Goal: Information Seeking & Learning: Learn about a topic

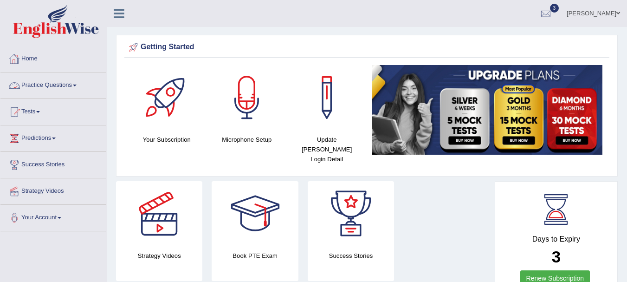
click at [42, 87] on link "Practice Questions" at bounding box center [53, 83] width 106 height 23
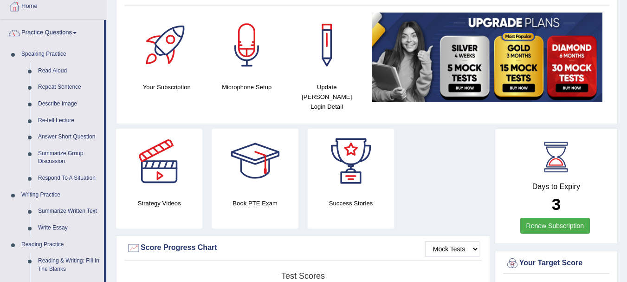
scroll to position [69, 0]
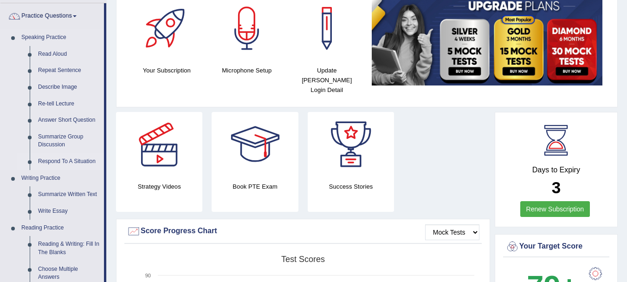
click at [54, 161] on link "Respond To A Situation" at bounding box center [69, 161] width 70 height 17
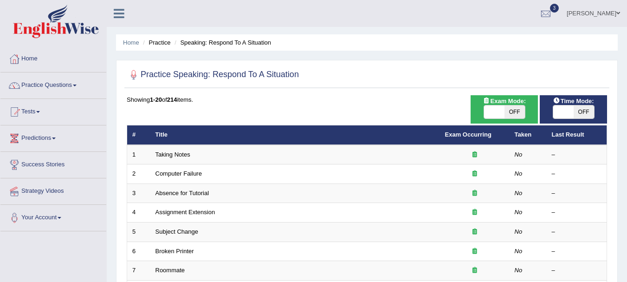
click at [505, 111] on span "OFF" at bounding box center [515, 111] width 20 height 13
checkbox input "true"
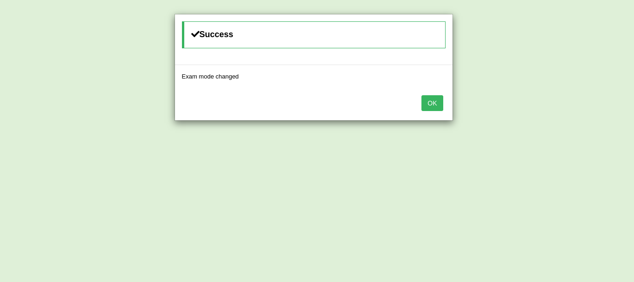
click at [432, 105] on button "OK" at bounding box center [431, 103] width 21 height 16
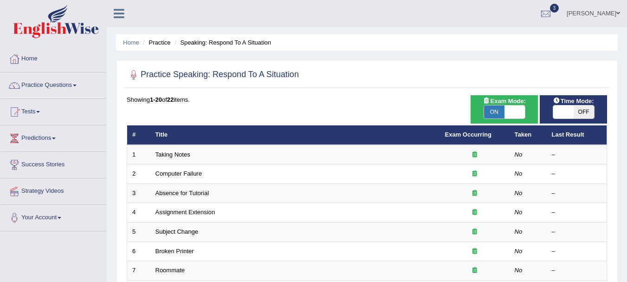
click at [587, 110] on span "OFF" at bounding box center [584, 111] width 20 height 13
checkbox input "true"
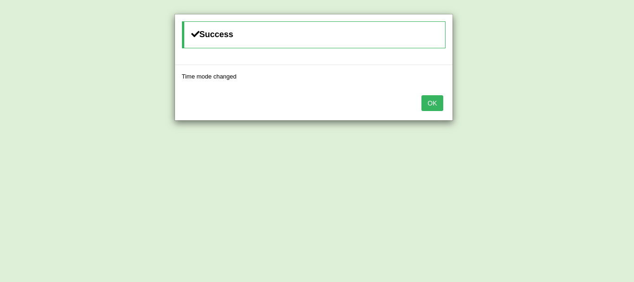
click at [436, 99] on button "OK" at bounding box center [431, 103] width 21 height 16
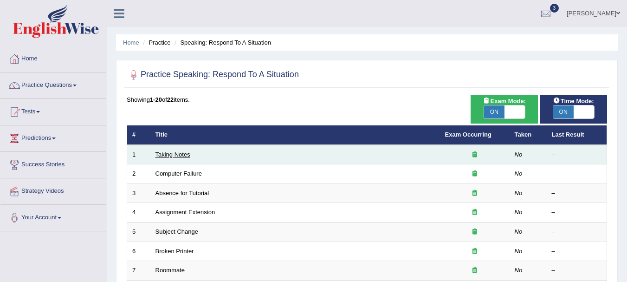
click at [181, 154] on link "Taking Notes" at bounding box center [172, 154] width 35 height 7
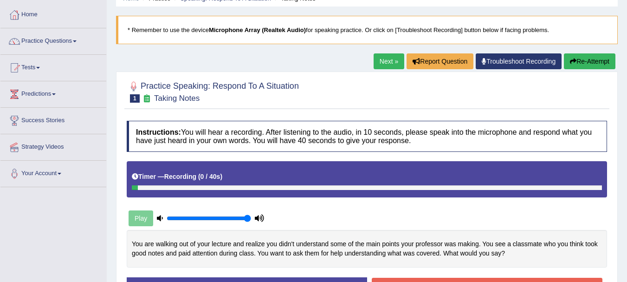
scroll to position [56, 0]
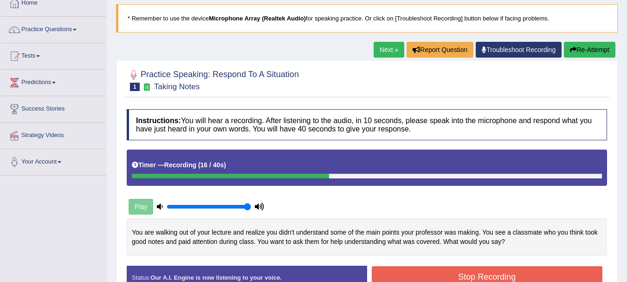
click at [399, 272] on button "Stop Recording" at bounding box center [487, 276] width 231 height 21
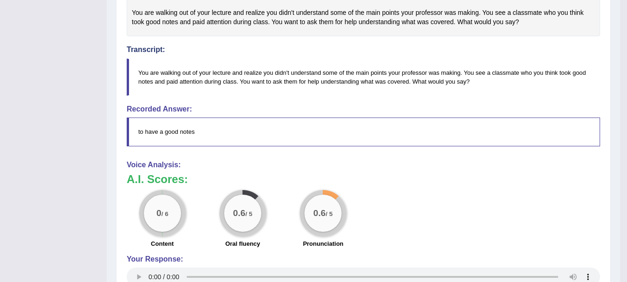
scroll to position [29, 0]
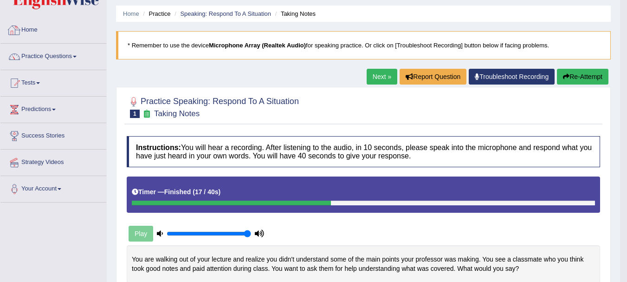
click at [37, 27] on link "Home" at bounding box center [53, 28] width 106 height 23
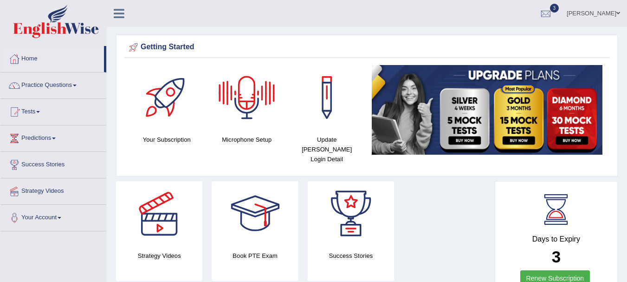
click at [252, 102] on div at bounding box center [246, 97] width 65 height 65
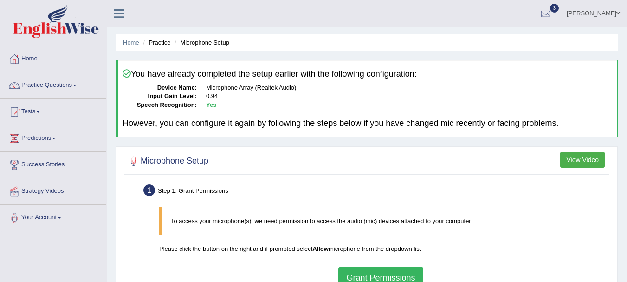
click at [369, 272] on button "Grant Permissions" at bounding box center [380, 277] width 84 height 21
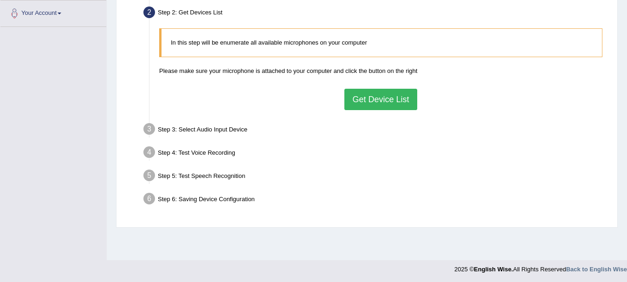
scroll to position [206, 0]
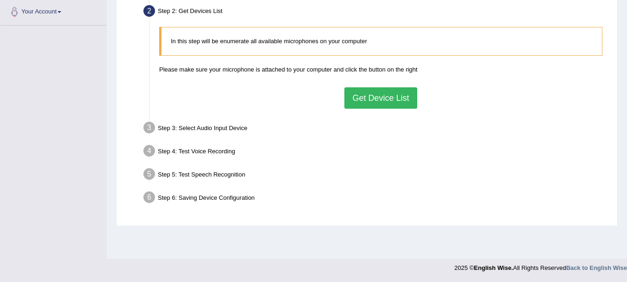
click at [404, 101] on button "Get Device List" at bounding box center [380, 97] width 72 height 21
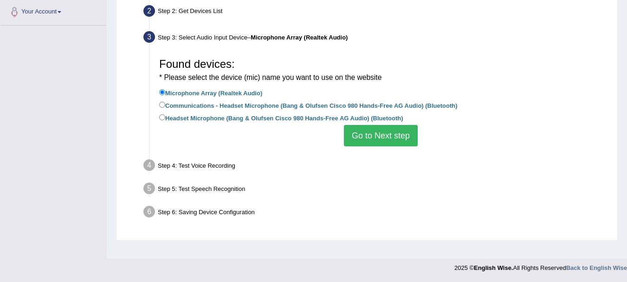
click at [371, 138] on button "Go to Next step" at bounding box center [381, 135] width 74 height 21
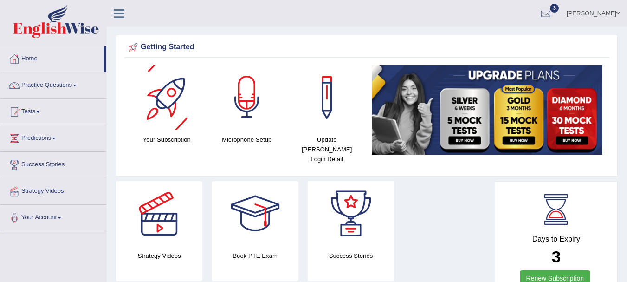
click at [245, 109] on div at bounding box center [246, 97] width 65 height 65
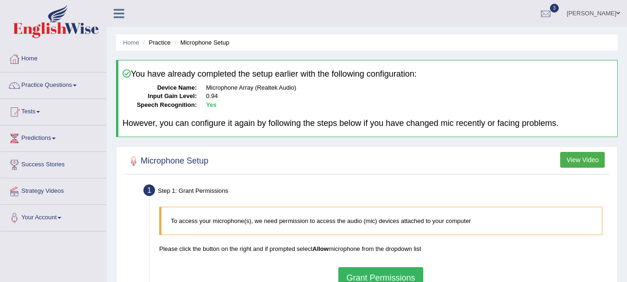
click at [386, 272] on button "Grant Permissions" at bounding box center [380, 277] width 84 height 21
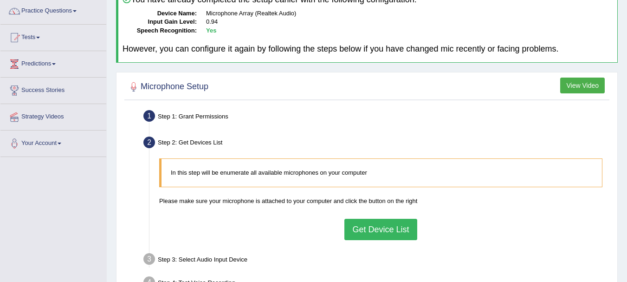
scroll to position [93, 0]
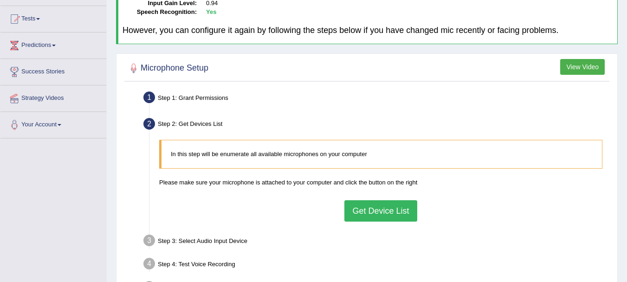
click at [387, 212] on button "Get Device List" at bounding box center [380, 210] width 72 height 21
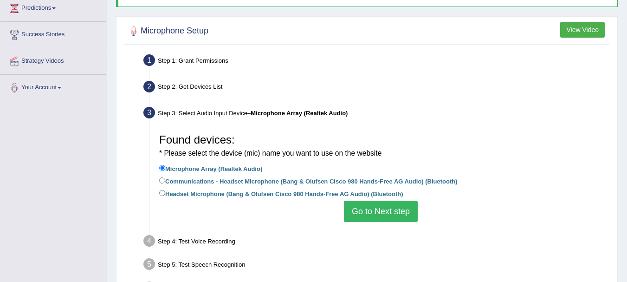
scroll to position [149, 0]
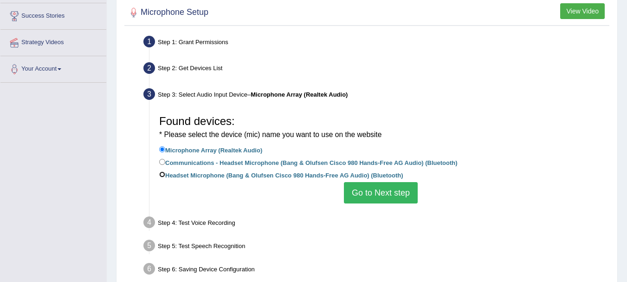
click at [164, 175] on input "Headset Microphone (Bang & Olufsen Cisco 980 Hands-Free AG Audio) (Bluetooth)" at bounding box center [162, 174] width 6 height 6
radio input "true"
click at [394, 196] on button "Go to Next step" at bounding box center [381, 192] width 74 height 21
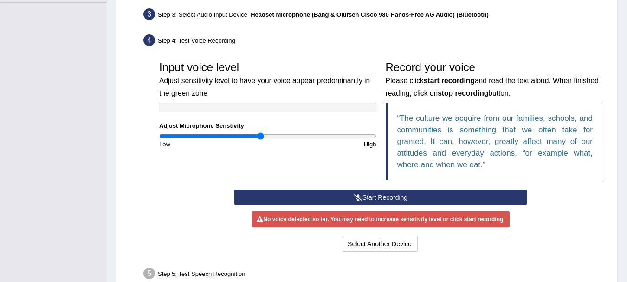
scroll to position [230, 0]
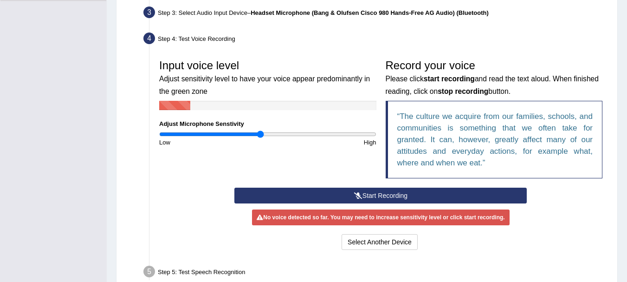
click at [441, 197] on button "Start Recording" at bounding box center [380, 196] width 292 height 16
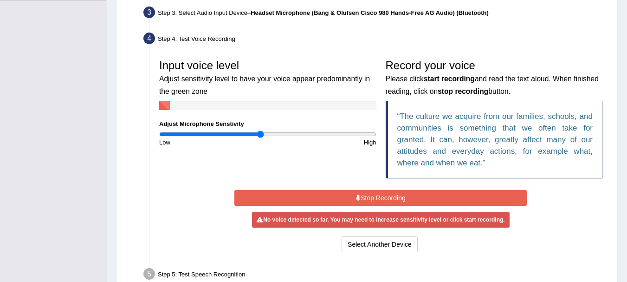
click at [441, 197] on button "Stop Recording" at bounding box center [380, 198] width 292 height 16
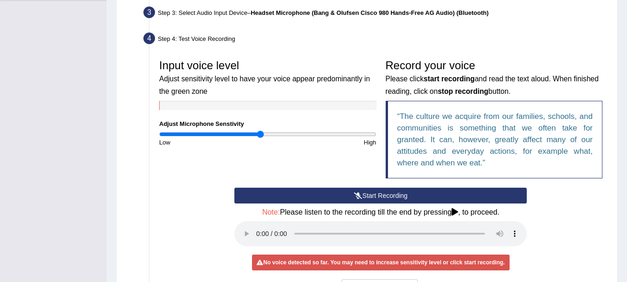
click at [421, 195] on button "Start Recording" at bounding box center [380, 196] width 292 height 16
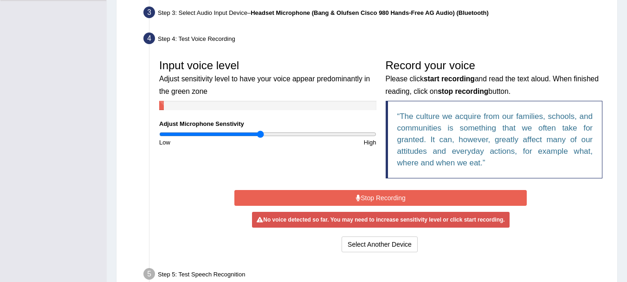
click at [421, 195] on button "Stop Recording" at bounding box center [380, 198] width 292 height 16
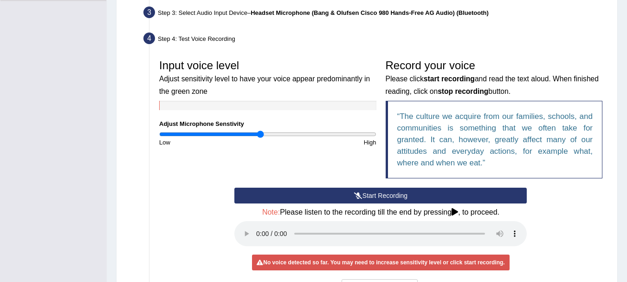
click at [240, 194] on button "Start Recording" at bounding box center [380, 196] width 292 height 16
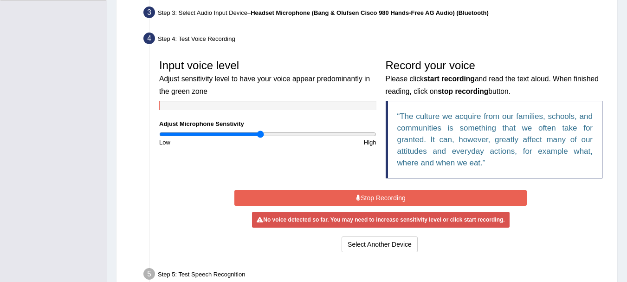
click at [240, 194] on button "Stop Recording" at bounding box center [380, 198] width 292 height 16
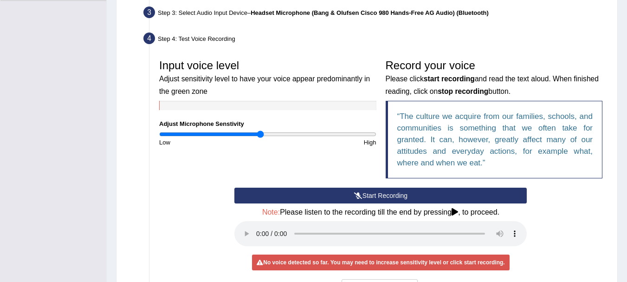
click at [257, 135] on input "range" at bounding box center [267, 133] width 217 height 7
click at [253, 135] on input "range" at bounding box center [267, 133] width 217 height 7
click at [262, 193] on button "Start Recording" at bounding box center [380, 196] width 292 height 16
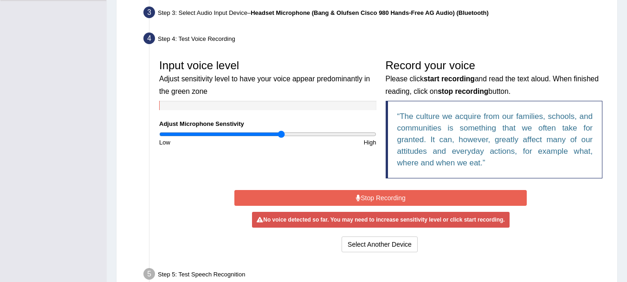
click at [281, 135] on input "range" at bounding box center [267, 133] width 217 height 7
click at [338, 131] on input "range" at bounding box center [267, 133] width 217 height 7
type input "0.84"
click at [249, 134] on input "range" at bounding box center [267, 133] width 217 height 7
click at [626, 93] on div "Home Practice Microphone Setup You have already completed the setup earlier wit…" at bounding box center [367, 51] width 520 height 563
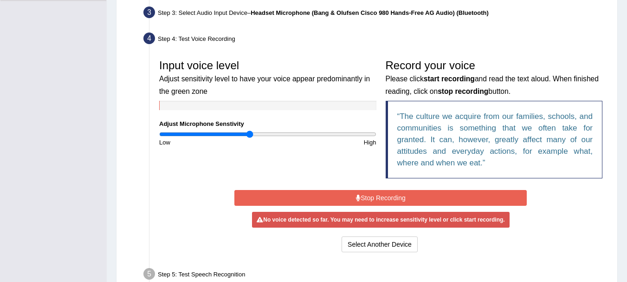
scroll to position [0, 0]
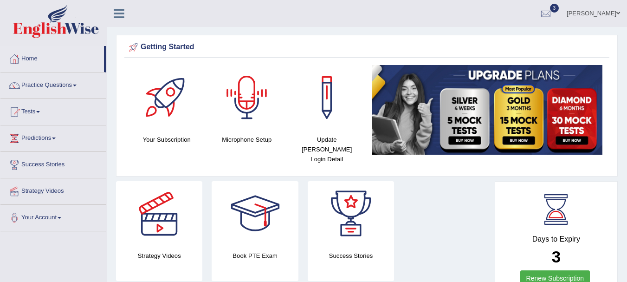
click at [239, 110] on div at bounding box center [246, 97] width 65 height 65
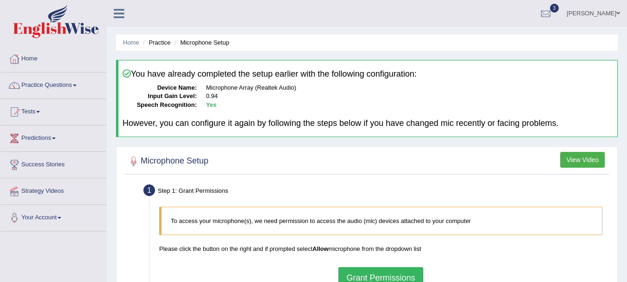
click at [352, 275] on button "Grant Permissions" at bounding box center [380, 277] width 84 height 21
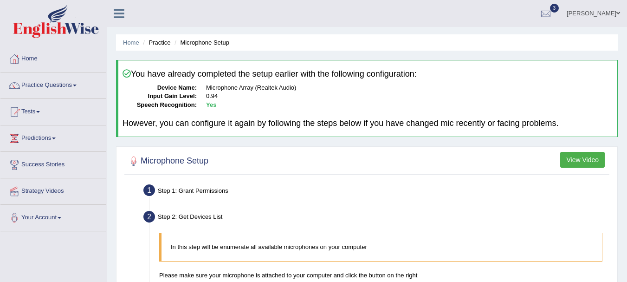
scroll to position [206, 0]
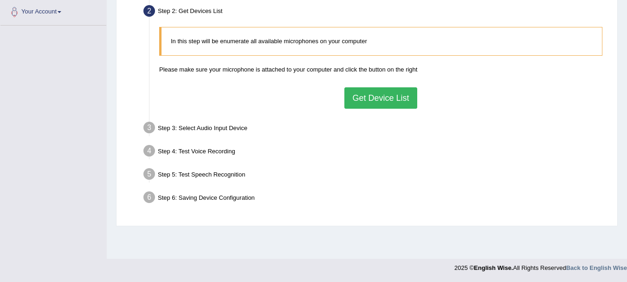
click at [380, 102] on button "Get Device List" at bounding box center [380, 97] width 72 height 21
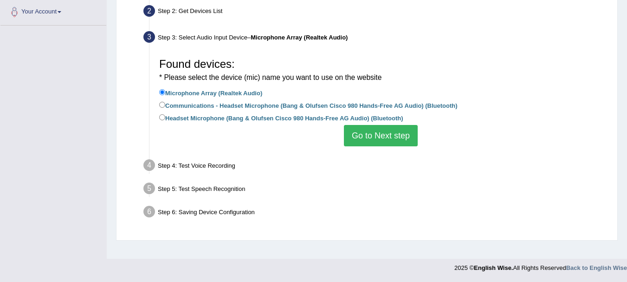
click at [377, 132] on button "Go to Next step" at bounding box center [381, 135] width 74 height 21
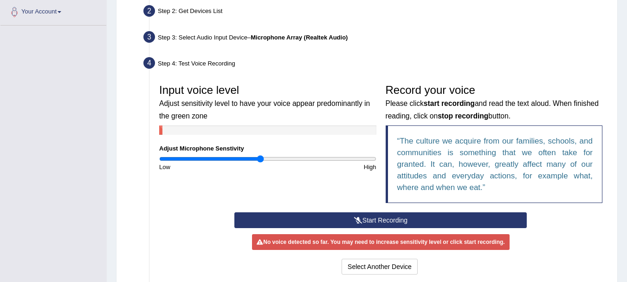
click at [349, 213] on button "Start Recording" at bounding box center [380, 220] width 292 height 16
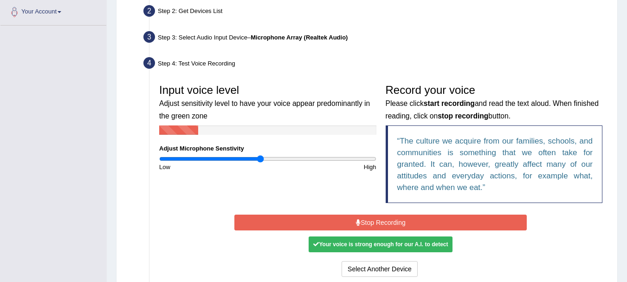
click at [349, 213] on div "Start Recording Stop Recording Note: Please listen to the recording till the en…" at bounding box center [381, 245] width 302 height 67
click at [347, 220] on button "Stop Recording" at bounding box center [380, 222] width 292 height 16
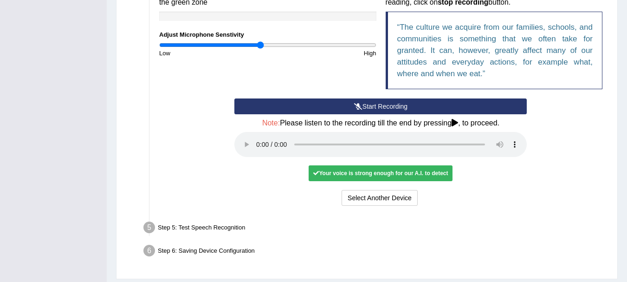
scroll to position [347, 0]
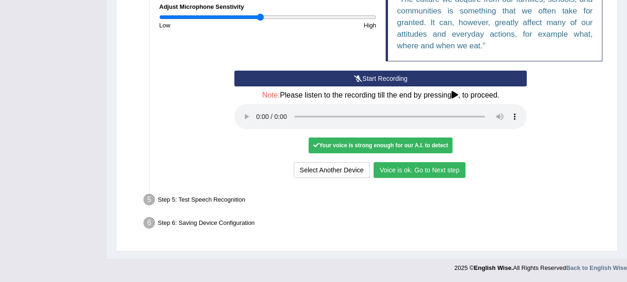
click at [419, 170] on button "Voice is ok. Go to Next step" at bounding box center [420, 170] width 92 height 16
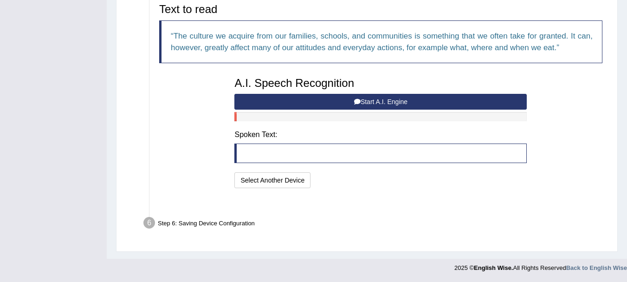
scroll to position [299, 0]
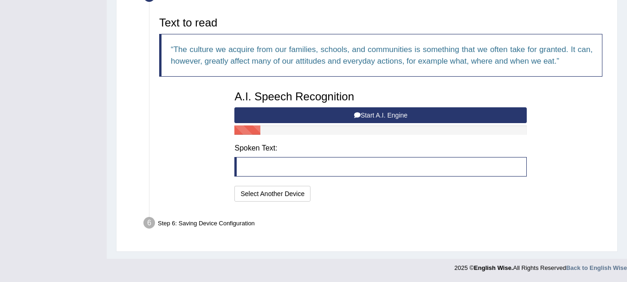
click at [406, 115] on button "Start A.I. Engine" at bounding box center [380, 115] width 292 height 16
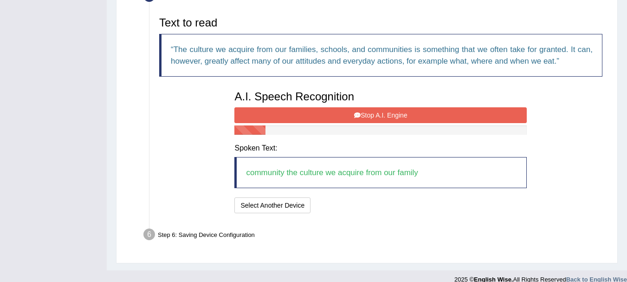
click at [406, 115] on button "Stop A.I. Engine" at bounding box center [380, 115] width 292 height 16
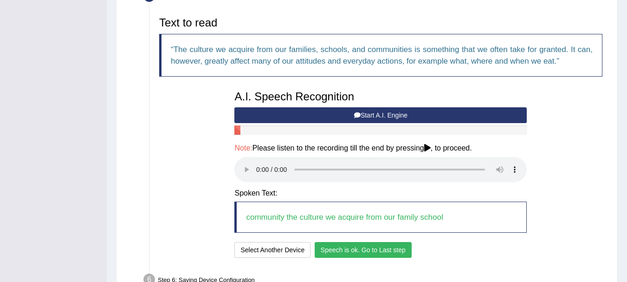
click at [337, 249] on button "Speech is ok. Go to Last step" at bounding box center [363, 250] width 97 height 16
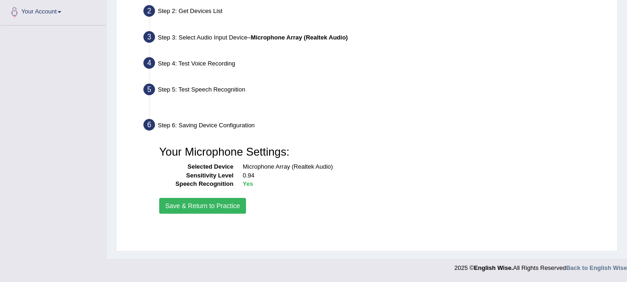
scroll to position [206, 0]
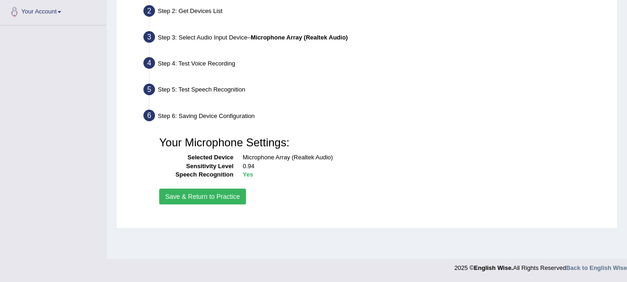
click at [236, 200] on button "Save & Return to Practice" at bounding box center [202, 196] width 87 height 16
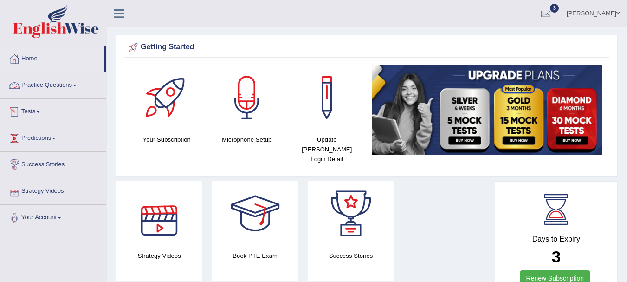
click at [47, 86] on link "Practice Questions" at bounding box center [53, 83] width 106 height 23
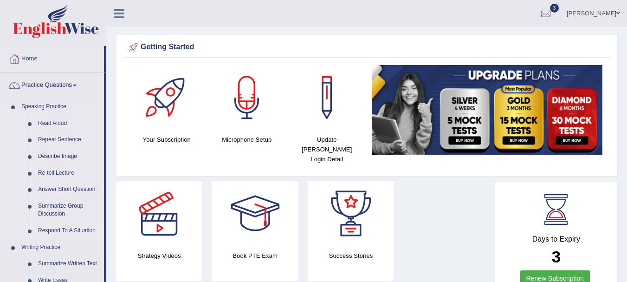
click at [51, 228] on link "Respond To A Situation" at bounding box center [69, 230] width 70 height 17
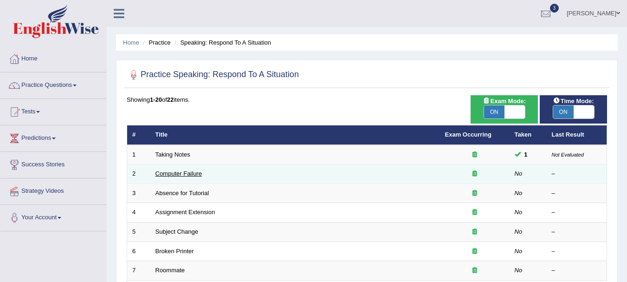
click at [186, 173] on link "Computer Failure" at bounding box center [178, 173] width 46 height 7
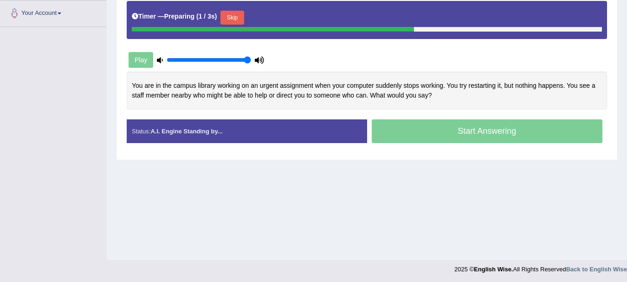
scroll to position [206, 0]
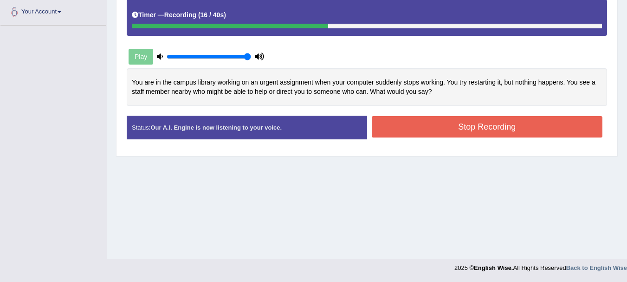
click at [470, 124] on button "Stop Recording" at bounding box center [487, 126] width 231 height 21
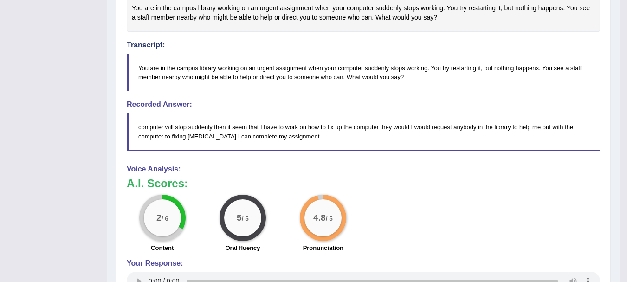
scroll to position [33, 0]
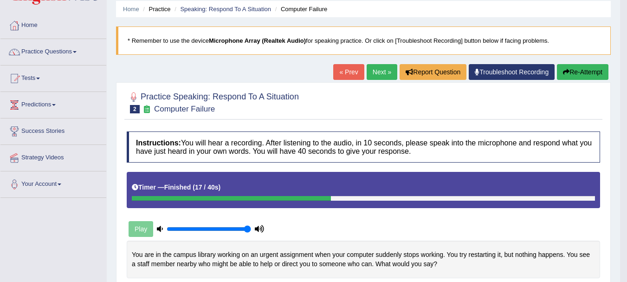
click at [371, 75] on link "Next »" at bounding box center [382, 72] width 31 height 16
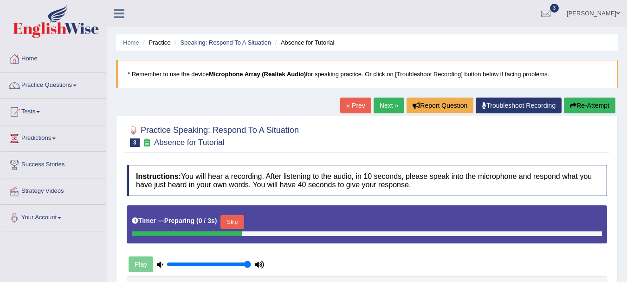
scroll to position [206, 0]
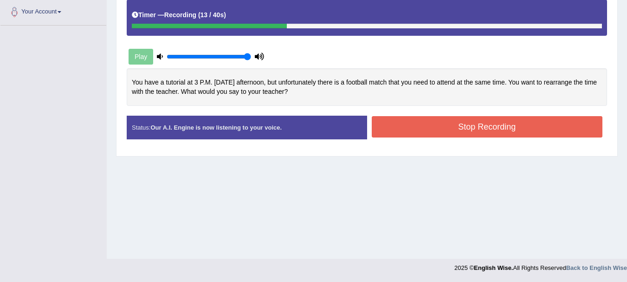
click at [533, 133] on button "Stop Recording" at bounding box center [487, 126] width 231 height 21
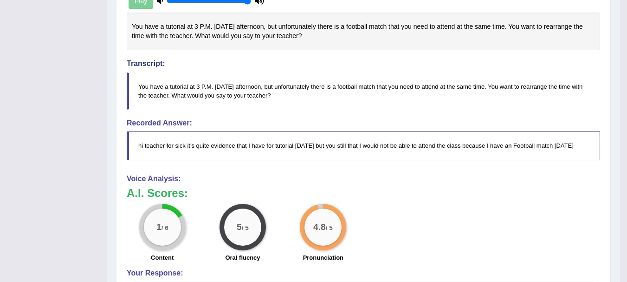
scroll to position [15, 0]
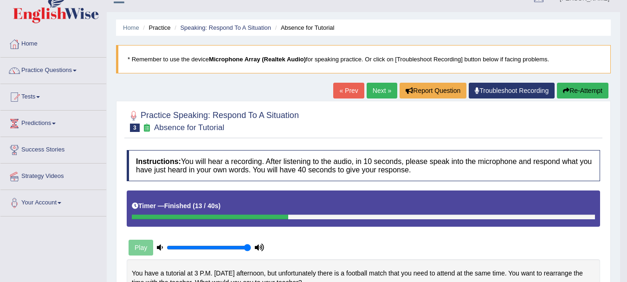
click at [379, 86] on link "Next »" at bounding box center [382, 91] width 31 height 16
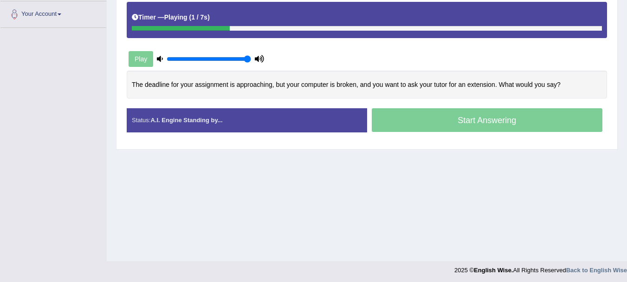
scroll to position [206, 0]
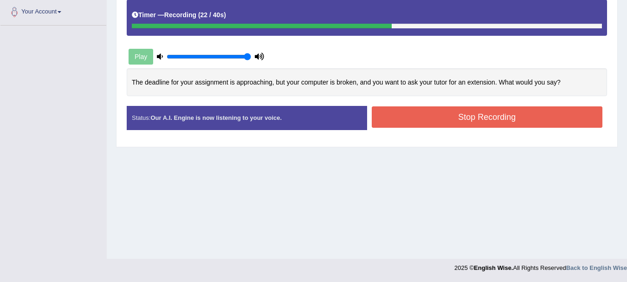
click at [558, 110] on button "Stop Recording" at bounding box center [487, 116] width 231 height 21
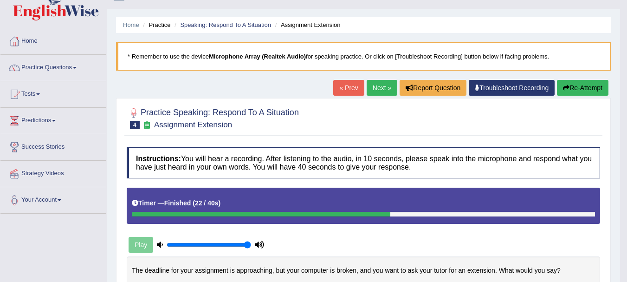
scroll to position [0, 0]
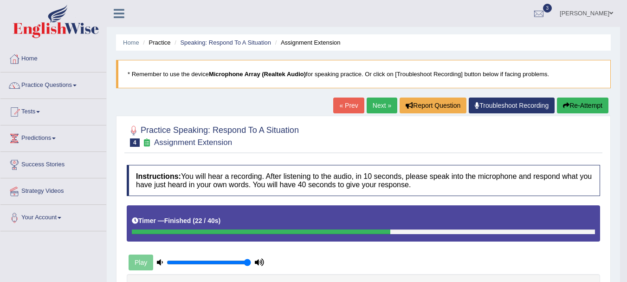
click at [386, 102] on link "Next »" at bounding box center [382, 105] width 31 height 16
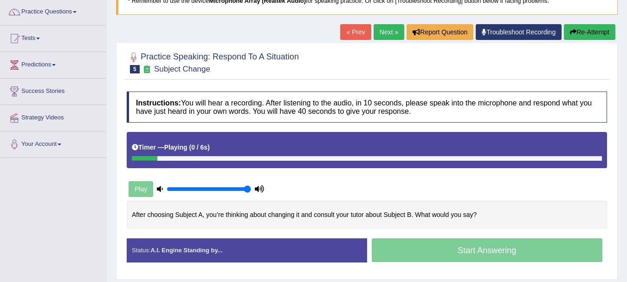
scroll to position [74, 0]
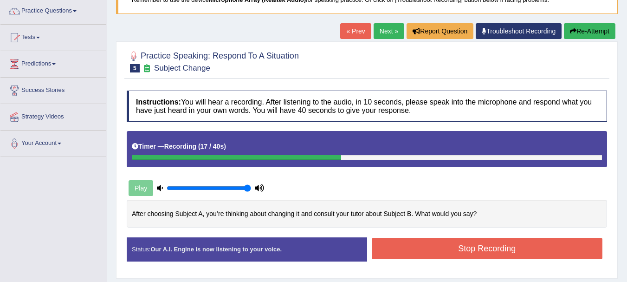
click at [392, 256] on button "Stop Recording" at bounding box center [487, 248] width 231 height 21
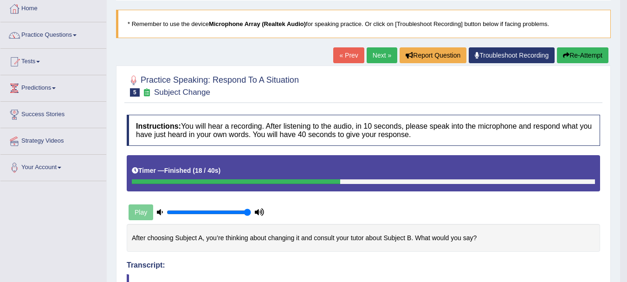
scroll to position [19, 0]
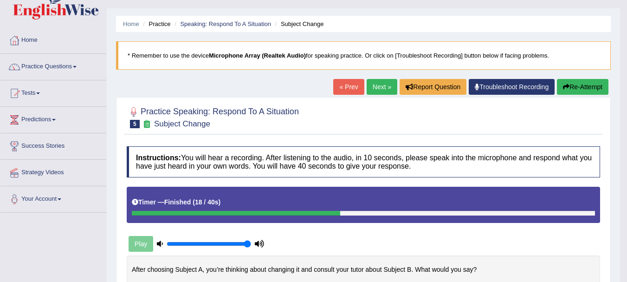
click at [376, 82] on link "Next »" at bounding box center [382, 87] width 31 height 16
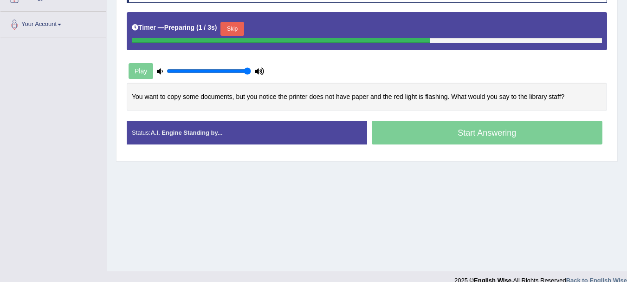
scroll to position [206, 0]
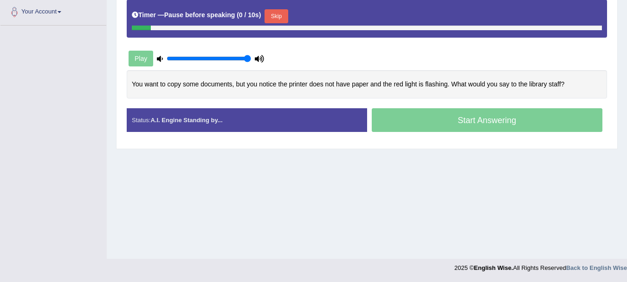
click at [376, 82] on div "You want to copy some documents, but you notice the printer does not have paper…" at bounding box center [367, 84] width 480 height 28
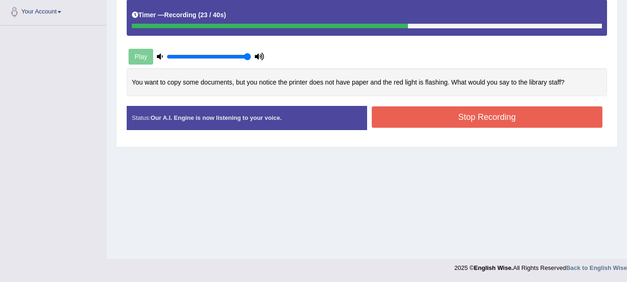
click at [481, 110] on button "Stop Recording" at bounding box center [487, 116] width 231 height 21
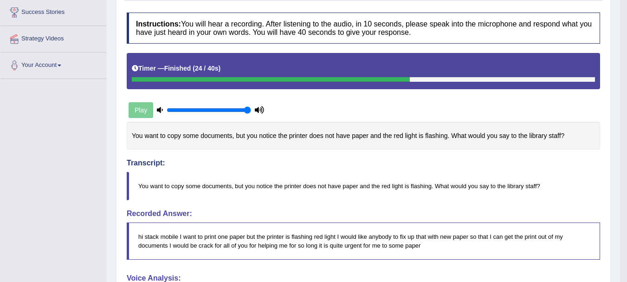
scroll to position [0, 0]
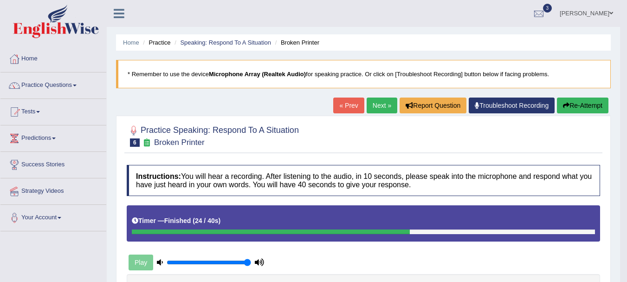
click at [380, 106] on link "Next »" at bounding box center [382, 105] width 31 height 16
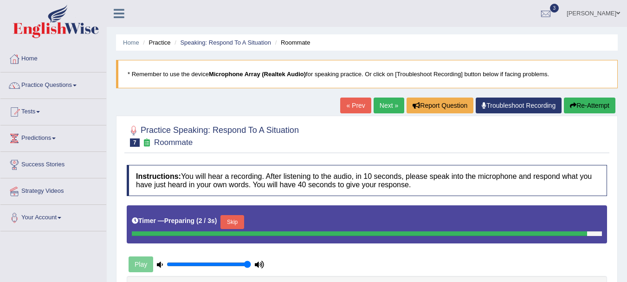
scroll to position [206, 0]
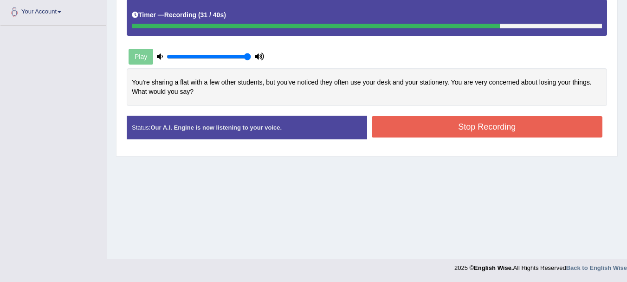
click at [519, 125] on button "Stop Recording" at bounding box center [487, 126] width 231 height 21
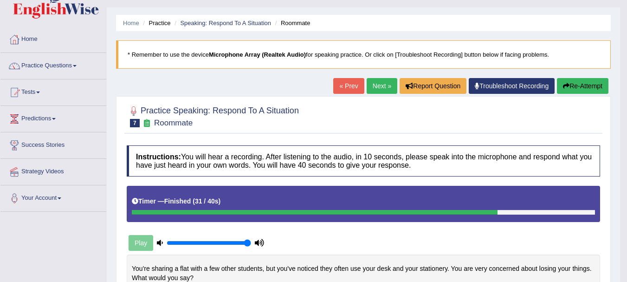
scroll to position [0, 0]
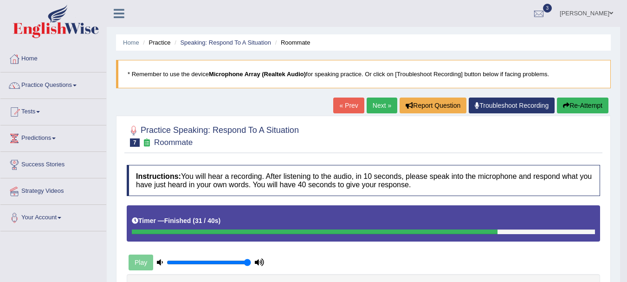
click at [371, 102] on link "Next »" at bounding box center [382, 105] width 31 height 16
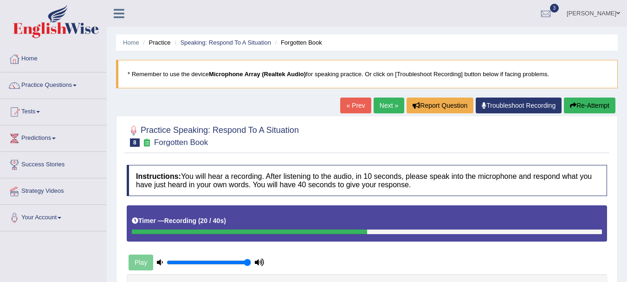
scroll to position [206, 0]
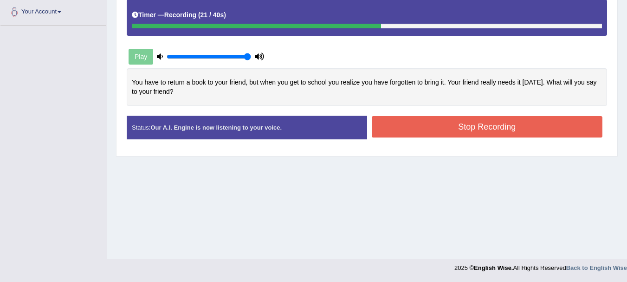
click at [514, 127] on button "Stop Recording" at bounding box center [487, 126] width 231 height 21
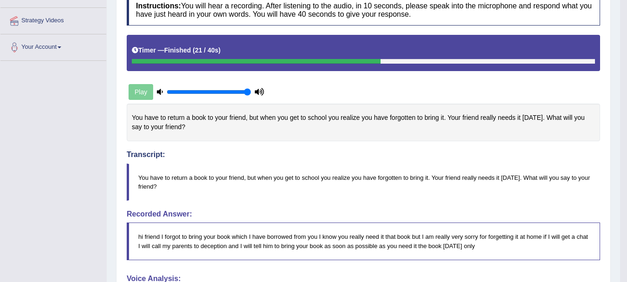
scroll to position [0, 0]
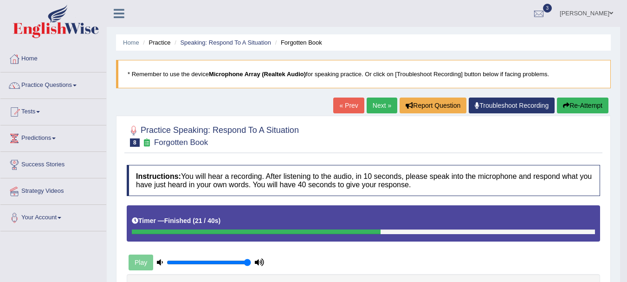
click at [389, 101] on link "Next »" at bounding box center [382, 105] width 31 height 16
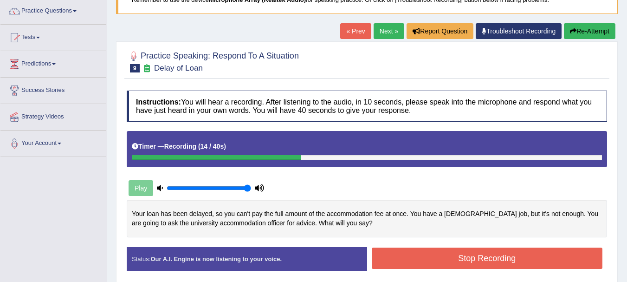
scroll to position [93, 0]
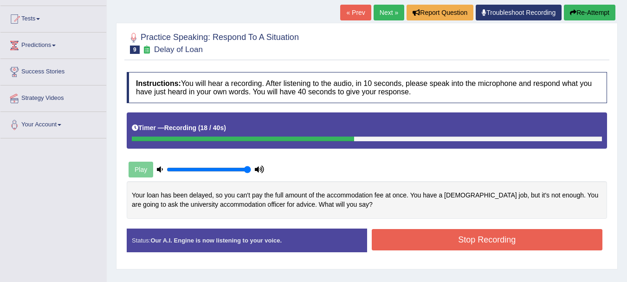
click at [424, 231] on button "Stop Recording" at bounding box center [487, 239] width 231 height 21
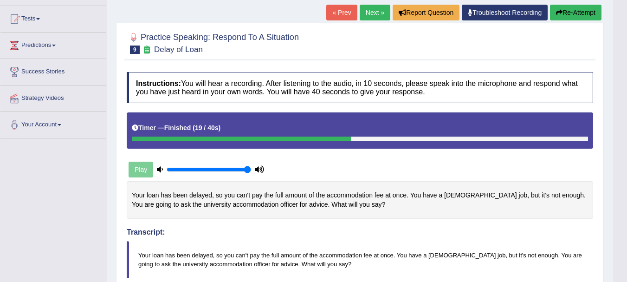
scroll to position [285, 0]
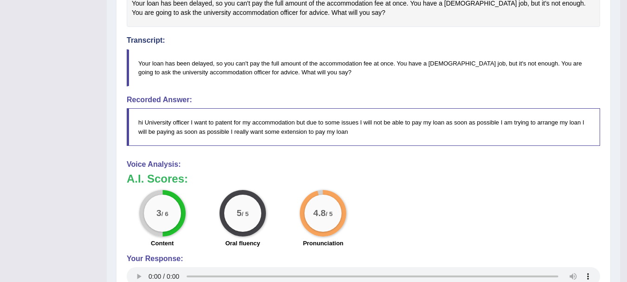
scroll to position [38, 0]
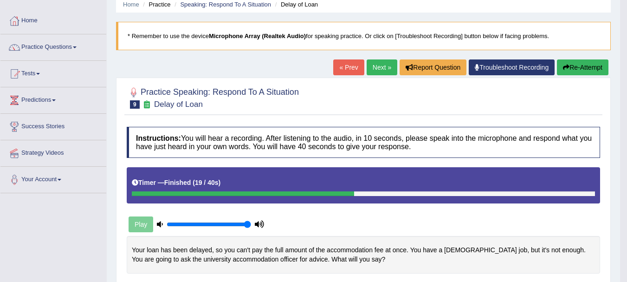
click at [371, 69] on link "Next »" at bounding box center [382, 67] width 31 height 16
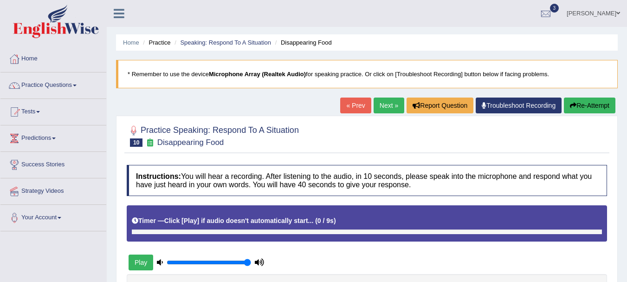
scroll to position [206, 0]
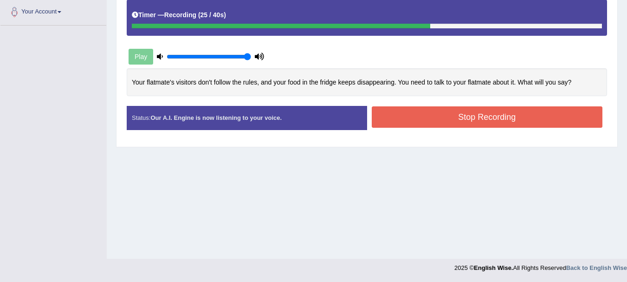
click at [536, 114] on button "Stop Recording" at bounding box center [487, 116] width 231 height 21
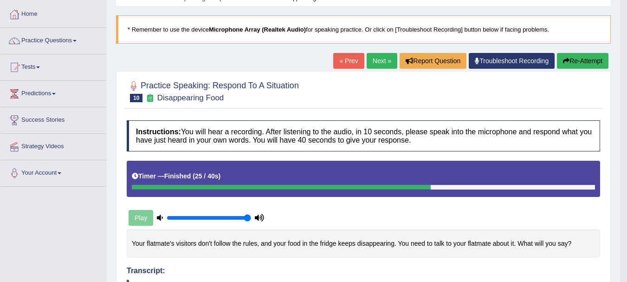
scroll to position [39, 0]
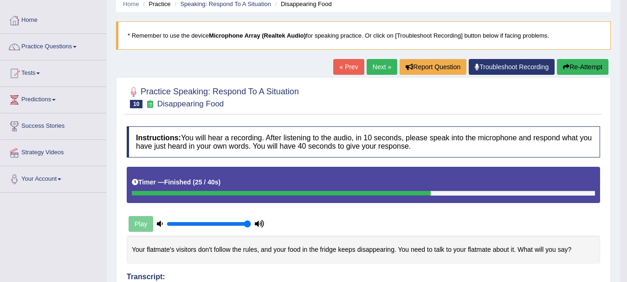
click at [388, 61] on link "Next »" at bounding box center [382, 67] width 31 height 16
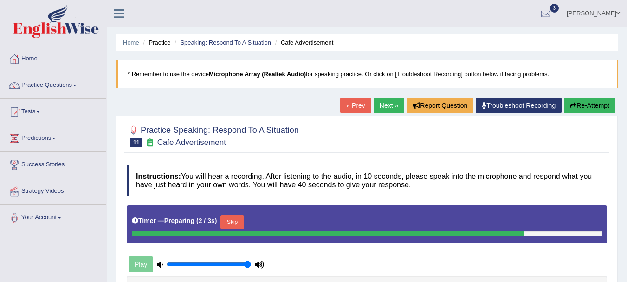
scroll to position [206, 0]
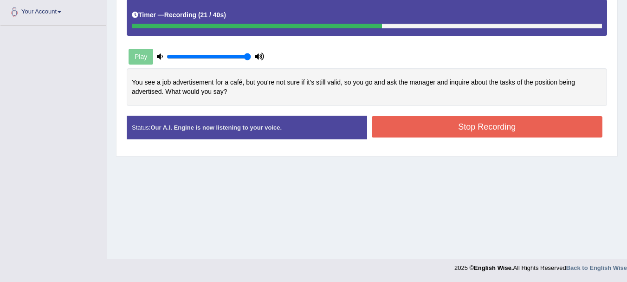
click at [507, 133] on button "Stop Recording" at bounding box center [487, 126] width 231 height 21
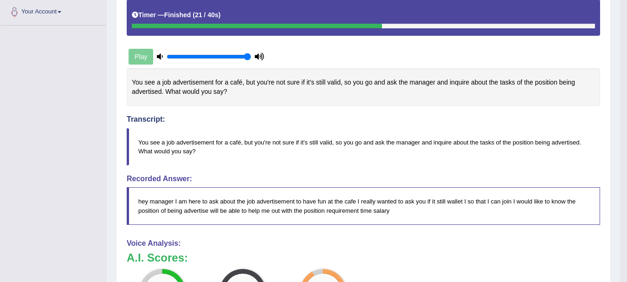
click at [446, 237] on div "Instructions: You will hear a recording. After listening to the audio, in 10 se…" at bounding box center [363, 206] width 478 height 503
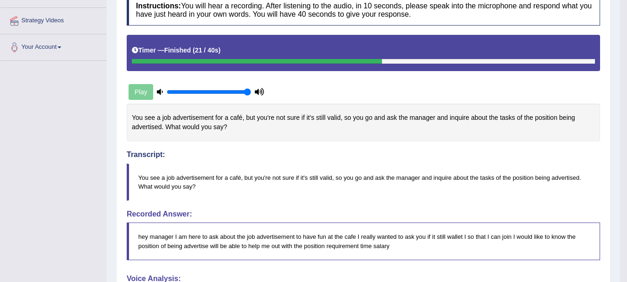
scroll to position [0, 0]
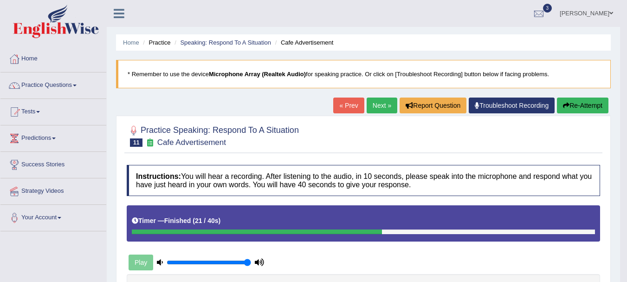
click at [382, 105] on link "Next »" at bounding box center [382, 105] width 31 height 16
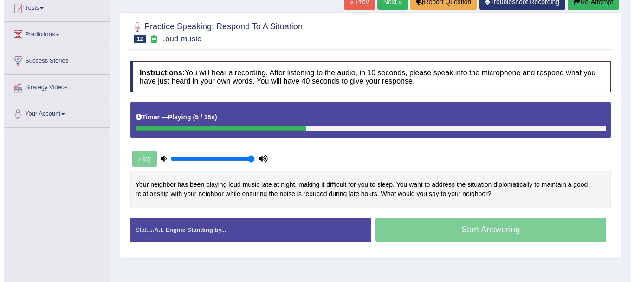
scroll to position [130, 0]
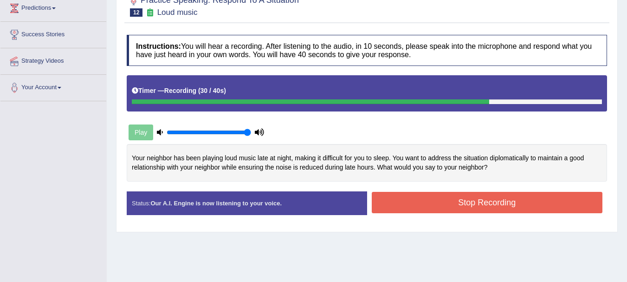
click at [483, 200] on button "Stop Recording" at bounding box center [487, 202] width 231 height 21
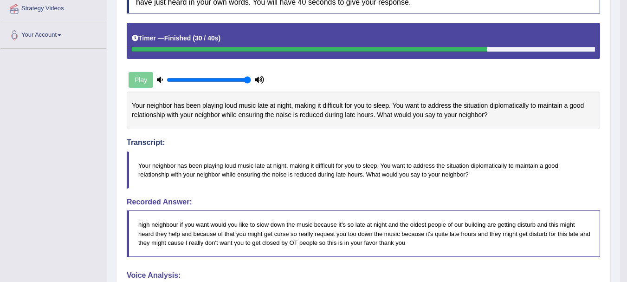
scroll to position [71, 0]
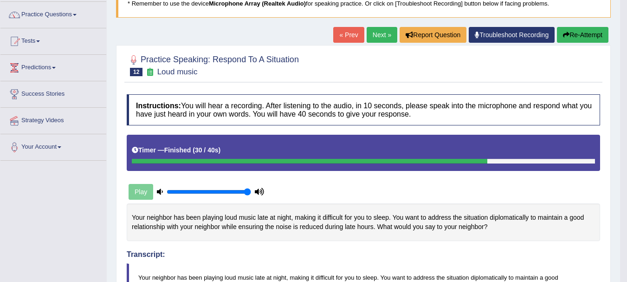
click at [377, 36] on link "Next »" at bounding box center [382, 35] width 31 height 16
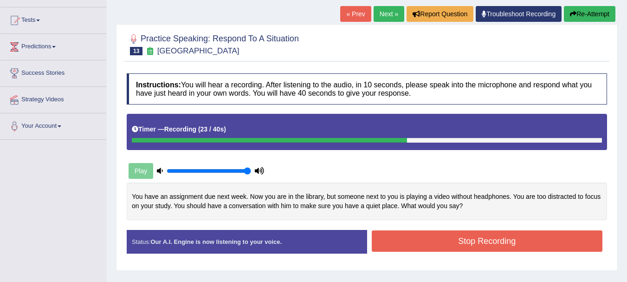
scroll to position [93, 0]
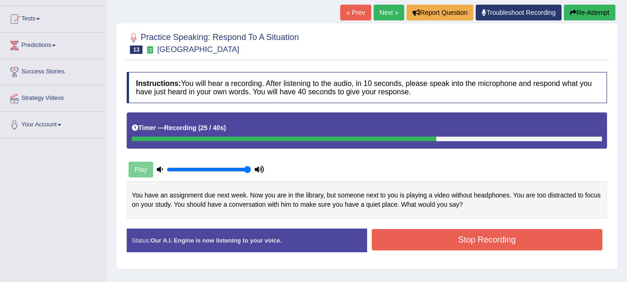
click at [438, 245] on button "Stop Recording" at bounding box center [487, 239] width 231 height 21
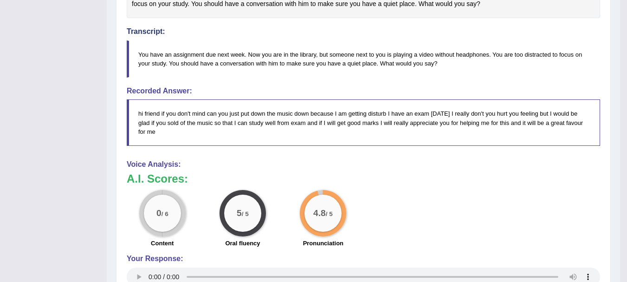
scroll to position [47, 0]
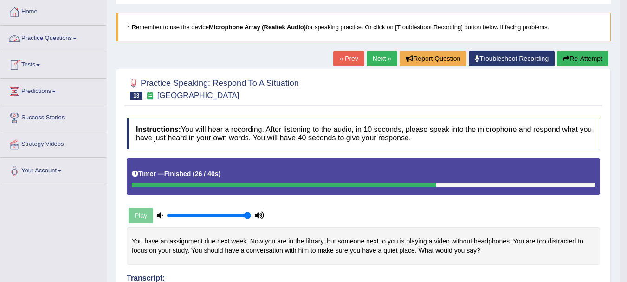
click at [45, 42] on link "Practice Questions" at bounding box center [53, 37] width 106 height 23
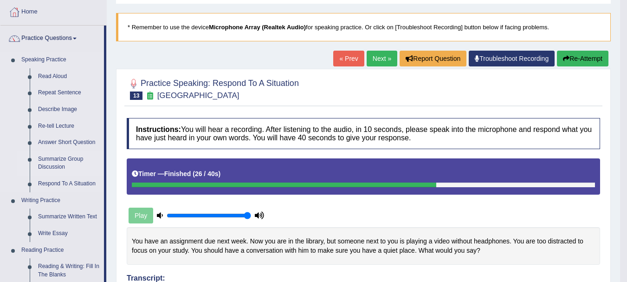
click at [58, 160] on link "Summarize Group Discussion" at bounding box center [69, 163] width 70 height 25
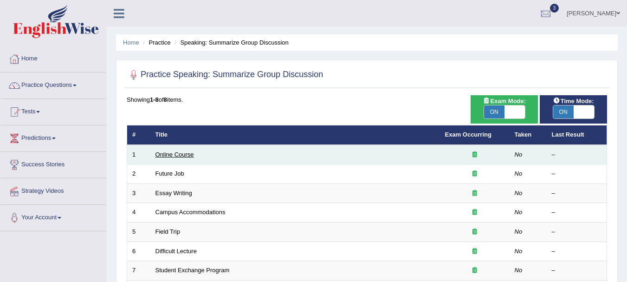
click at [182, 157] on link "Online Course" at bounding box center [174, 154] width 39 height 7
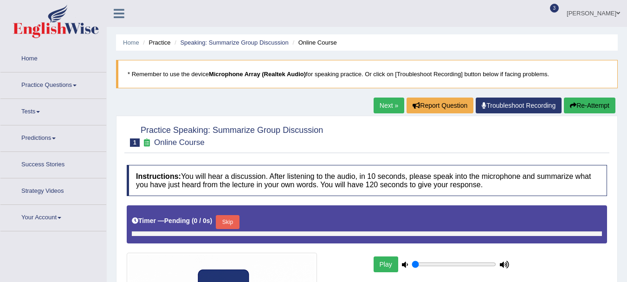
type input "1"
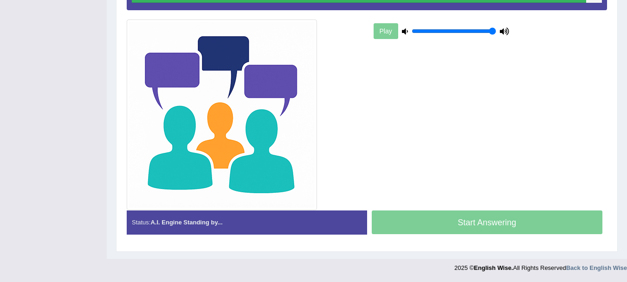
scroll to position [231, 0]
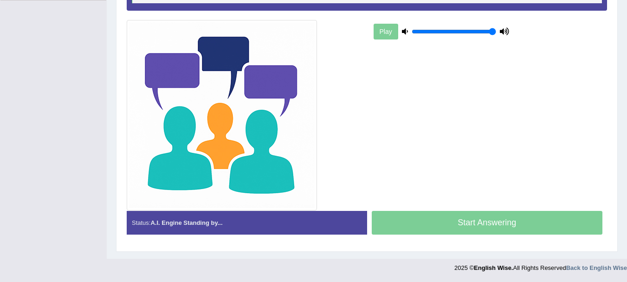
click at [614, 177] on div "Practice Speaking: Summarize Group Discussion 1 Online Course Instructions: You…" at bounding box center [367, 68] width 502 height 367
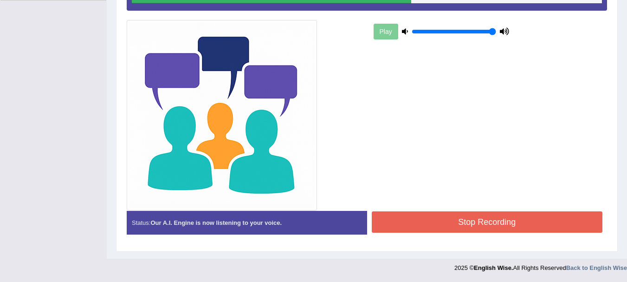
click at [464, 220] on button "Stop Recording" at bounding box center [487, 221] width 231 height 21
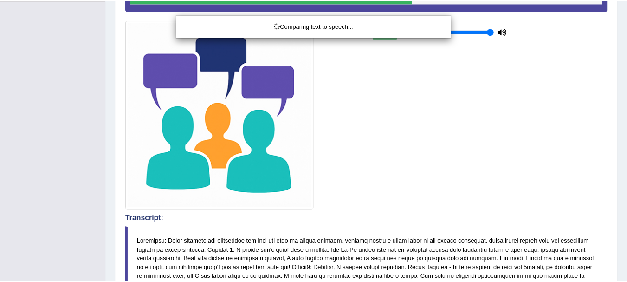
scroll to position [477, 0]
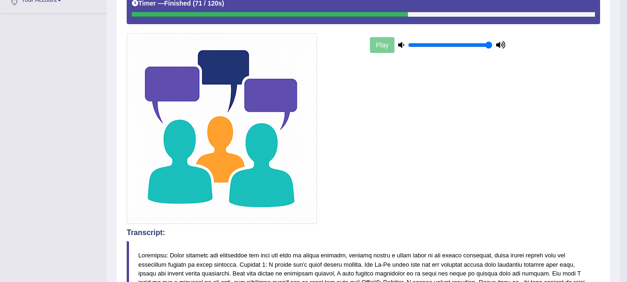
scroll to position [0, 0]
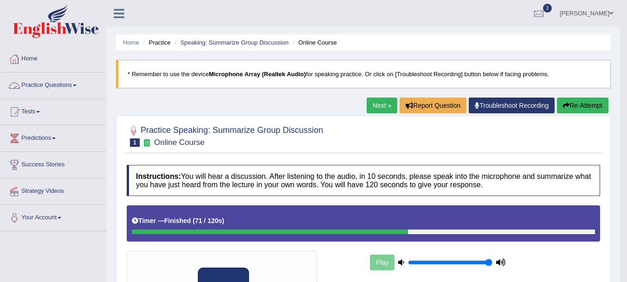
click at [70, 84] on link "Practice Questions" at bounding box center [53, 83] width 106 height 23
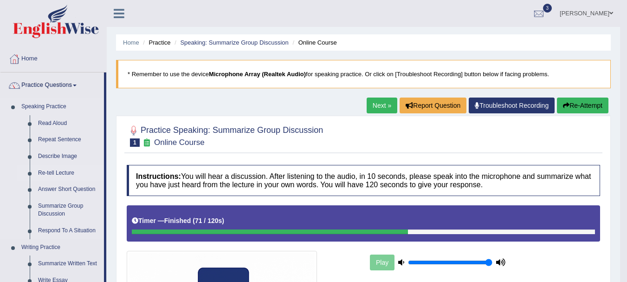
click at [58, 172] on link "Re-tell Lecture" at bounding box center [69, 173] width 70 height 17
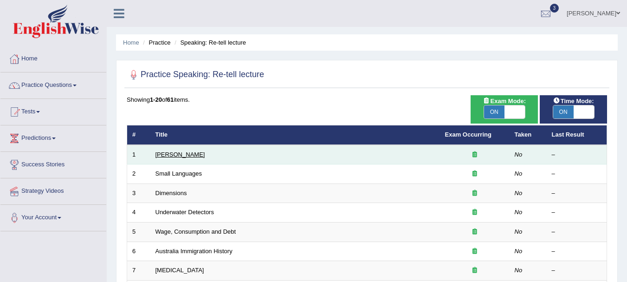
click at [184, 155] on link "[PERSON_NAME]" at bounding box center [180, 154] width 50 height 7
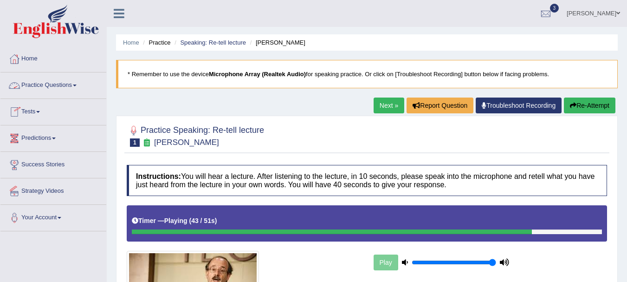
click at [42, 79] on link "Practice Questions" at bounding box center [53, 83] width 106 height 23
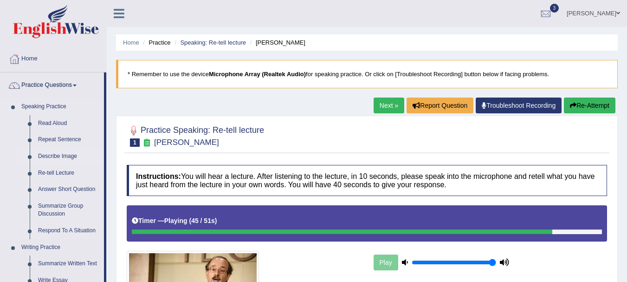
click at [52, 153] on link "Describe Image" at bounding box center [69, 156] width 70 height 17
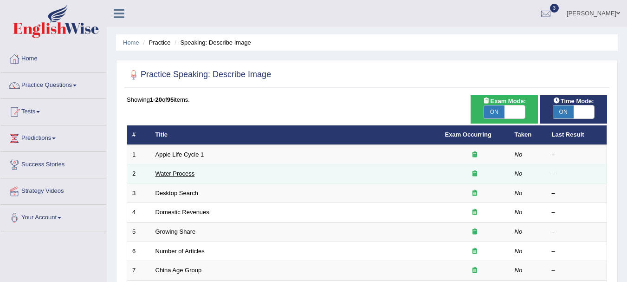
click at [168, 175] on link "Water Process" at bounding box center [174, 173] width 39 height 7
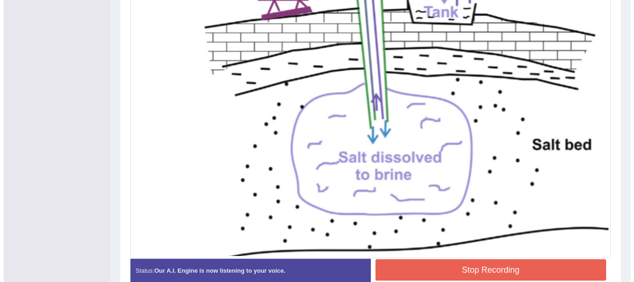
scroll to position [337, 0]
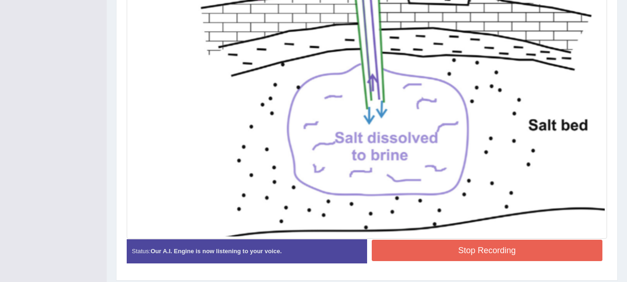
click at [515, 240] on button "Stop Recording" at bounding box center [487, 250] width 231 height 21
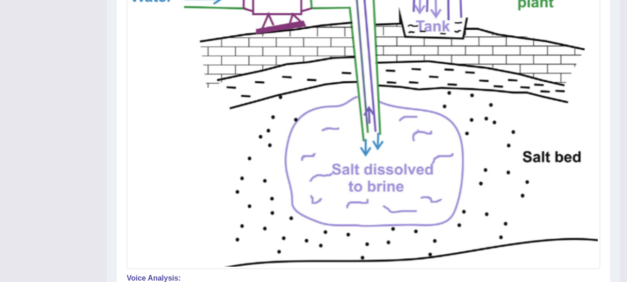
scroll to position [56, 0]
